Goal: Find specific page/section: Find specific page/section

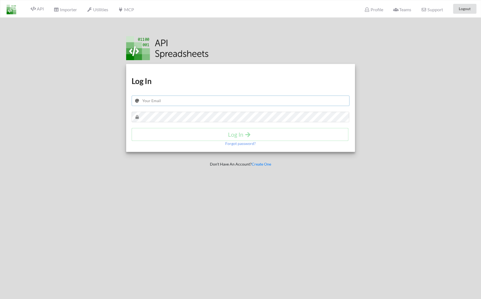
click at [182, 102] on input "text" at bounding box center [241, 101] width 218 height 10
type input "[EMAIL_ADDRESS][PERSON_NAME][DOMAIN_NAME]"
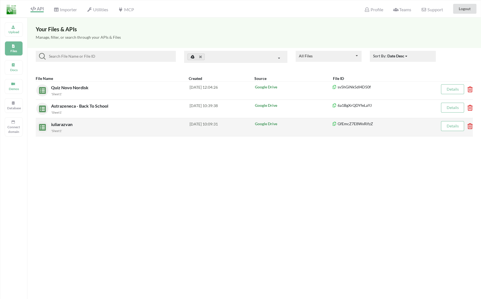
click at [65, 126] on span "iuliarazvan" at bounding box center [62, 124] width 23 height 5
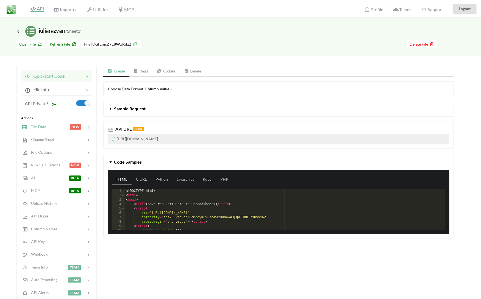
click at [54, 127] on div at bounding box center [57, 127] width 23 height 6
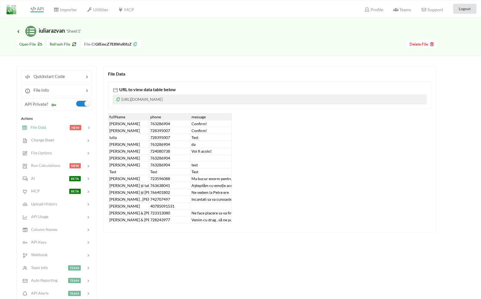
click at [137, 111] on div "URL to view data table below https://www.apispreadsheets.com/table/GfEmcZ7E8WxR…" at bounding box center [269, 150] width 323 height 146
